Goal: Task Accomplishment & Management: Manage account settings

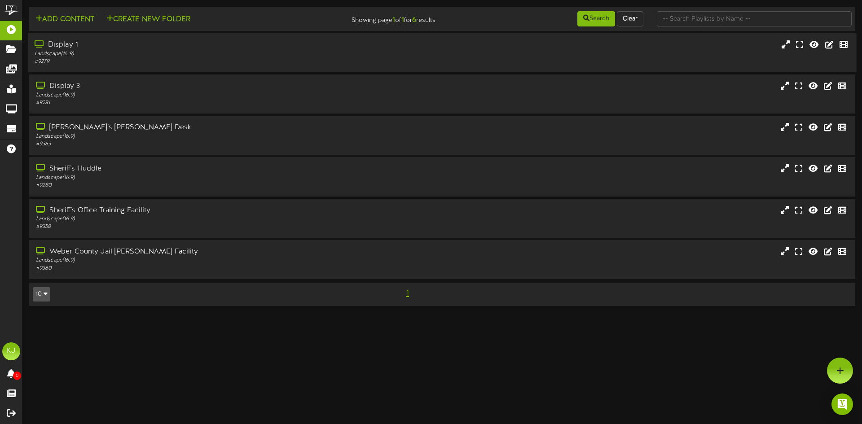
click at [78, 49] on div "Display 1" at bounding box center [201, 45] width 332 height 10
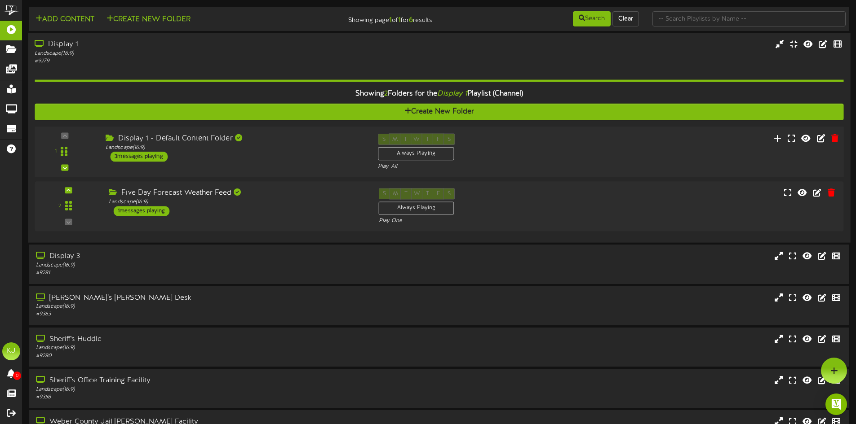
click at [180, 139] on div "Display 1 - Default Content Folder" at bounding box center [235, 138] width 259 height 10
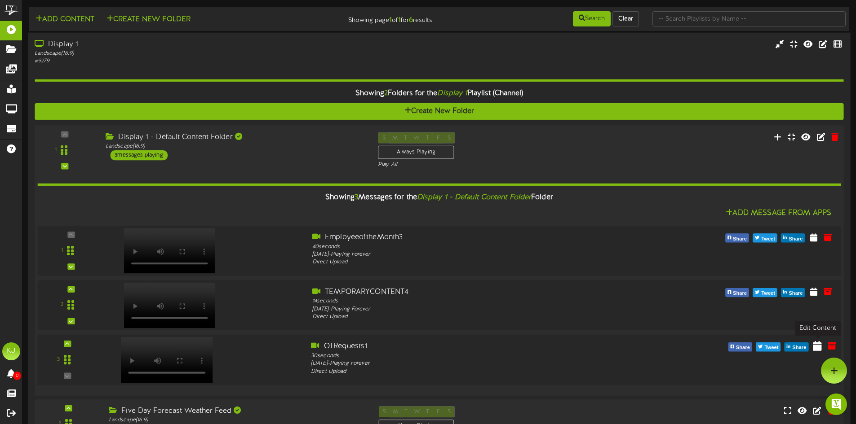
click at [817, 349] on icon at bounding box center [816, 346] width 9 height 10
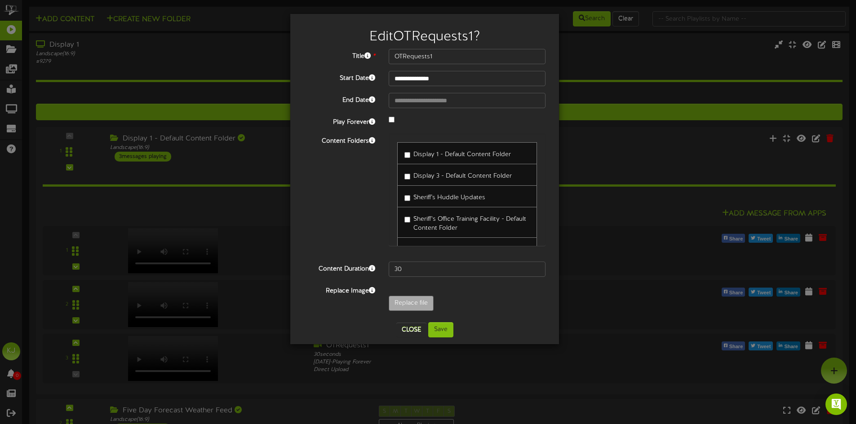
click at [421, 196] on span "Sheriff's Huddle Updates" at bounding box center [449, 197] width 72 height 7
type input "**********"
type input "OTRequests2"
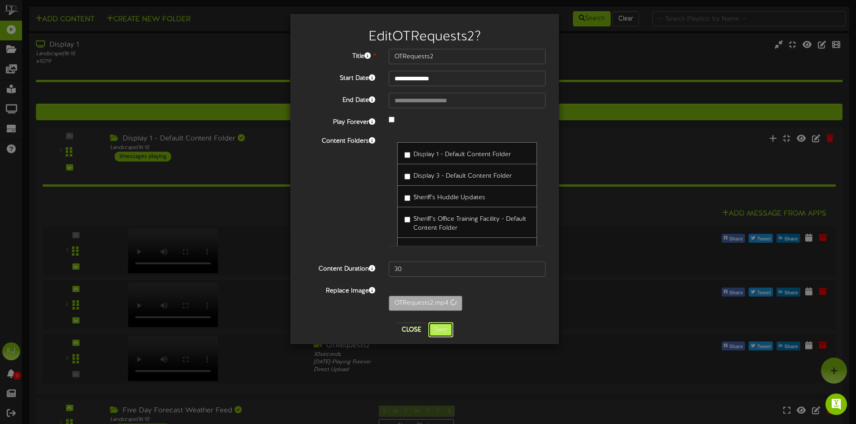
click at [444, 336] on button "Save" at bounding box center [440, 329] width 25 height 15
